Goal: Find specific fact: Locate a discrete piece of known information

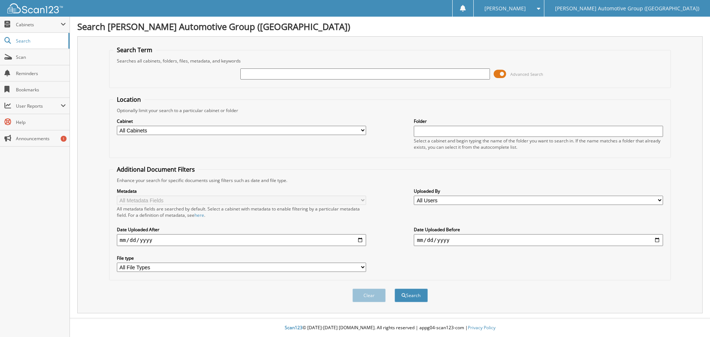
click at [251, 77] on input "text" at bounding box center [364, 73] width 249 height 11
type input "RM011913"
click at [394, 288] on button "Search" at bounding box center [410, 295] width 33 height 14
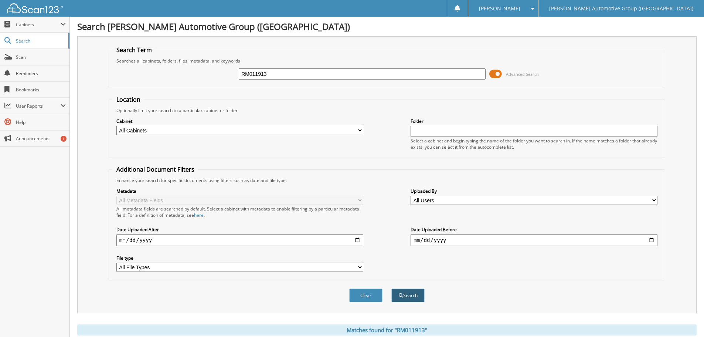
click at [408, 296] on button "Search" at bounding box center [407, 295] width 33 height 14
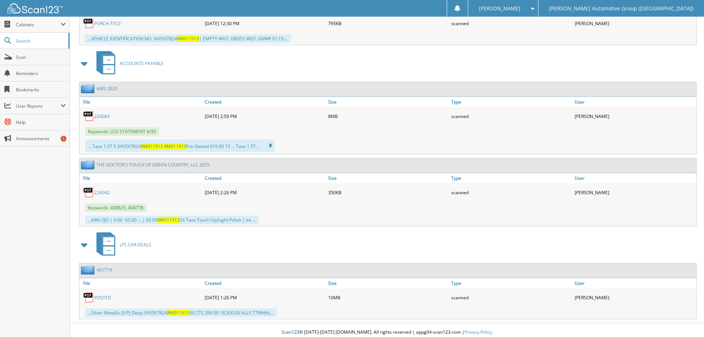
scroll to position [469, 0]
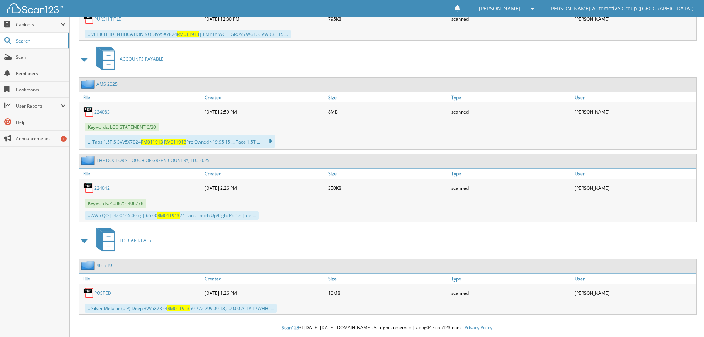
click at [102, 293] on link "POSTED" at bounding box center [102, 293] width 17 height 6
click at [101, 111] on link "224083" at bounding box center [102, 112] width 16 height 6
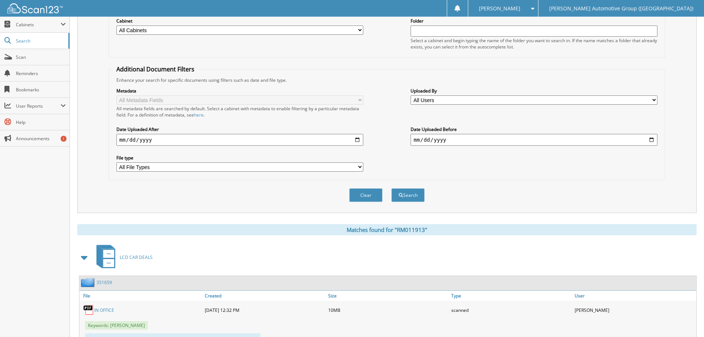
scroll to position [99, 0]
